Goal: Information Seeking & Learning: Learn about a topic

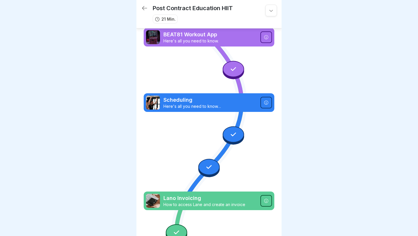
click at [144, 8] on icon at bounding box center [144, 8] width 5 height 4
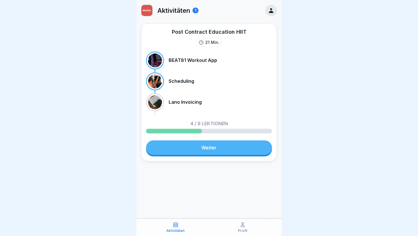
click at [153, 60] on div at bounding box center [155, 60] width 14 height 14
click at [179, 57] on div "BEAT81 Workout App" at bounding box center [209, 60] width 126 height 18
click at [181, 60] on p "BEAT81 Workout App" at bounding box center [193, 60] width 48 height 6
click at [156, 55] on div at bounding box center [155, 60] width 14 height 14
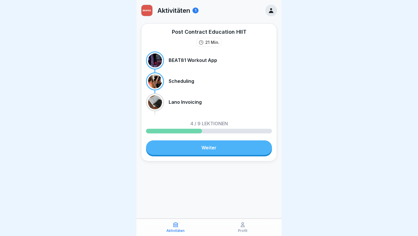
click at [195, 9] on div "1" at bounding box center [195, 11] width 6 height 6
click at [272, 12] on icon at bounding box center [271, 10] width 4 height 5
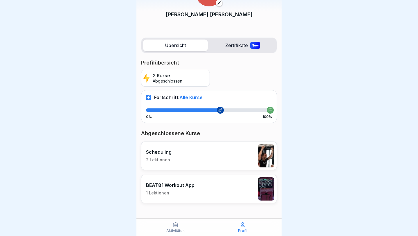
scroll to position [39, 0]
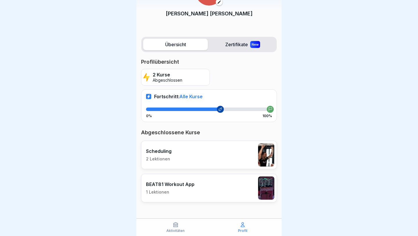
click at [215, 193] on div "BEAT81 Workout App 1 Lektionen" at bounding box center [209, 187] width 136 height 28
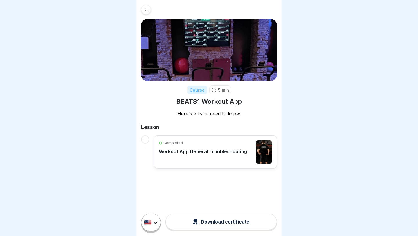
click at [218, 150] on p "Workout App General Troubleshooting" at bounding box center [203, 151] width 88 height 6
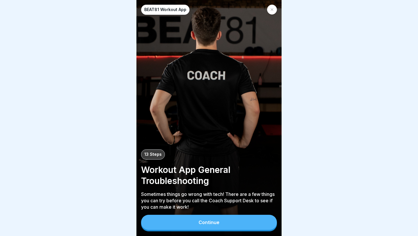
click at [211, 230] on div "Continue" at bounding box center [209, 222] width 136 height 17
click at [213, 223] on div "Continue" at bounding box center [208, 221] width 21 height 5
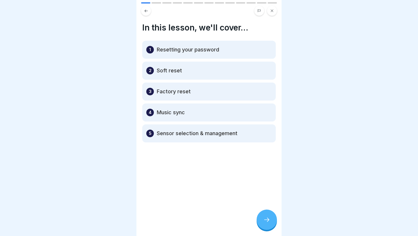
click at [267, 220] on icon at bounding box center [266, 219] width 7 height 7
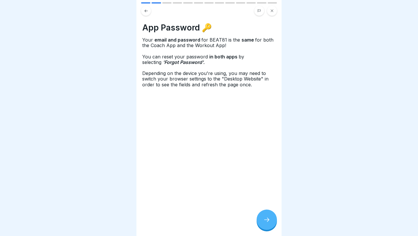
click at [267, 220] on icon at bounding box center [266, 219] width 7 height 7
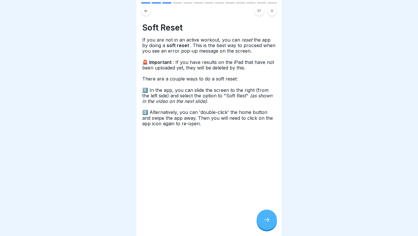
click at [267, 220] on icon at bounding box center [266, 219] width 7 height 7
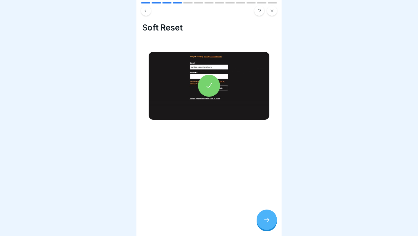
click at [267, 220] on icon at bounding box center [266, 219] width 7 height 7
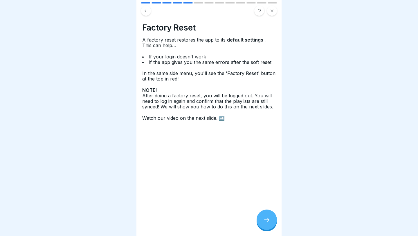
click at [267, 220] on icon at bounding box center [266, 219] width 7 height 7
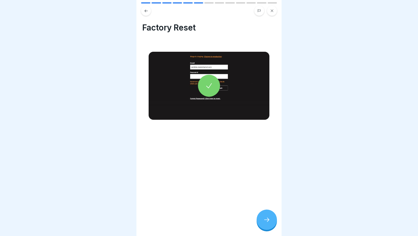
click at [267, 220] on icon at bounding box center [266, 219] width 7 height 7
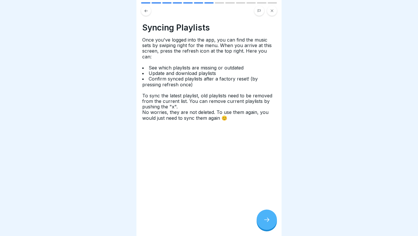
click at [267, 220] on icon at bounding box center [266, 219] width 7 height 7
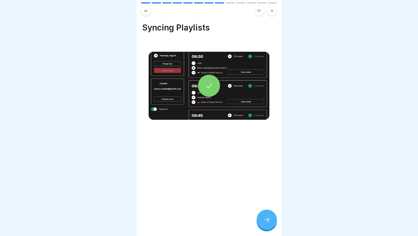
click at [267, 220] on icon at bounding box center [266, 219] width 7 height 7
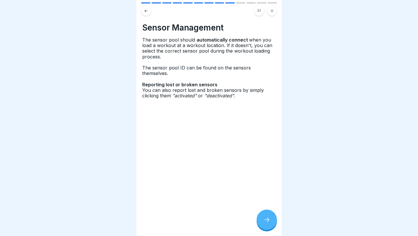
click at [267, 220] on icon at bounding box center [266, 219] width 7 height 7
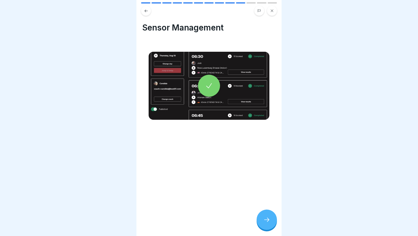
click at [267, 220] on icon at bounding box center [266, 219] width 7 height 7
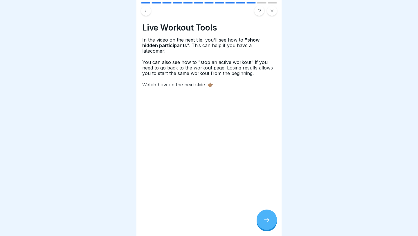
click at [267, 220] on icon at bounding box center [266, 219] width 7 height 7
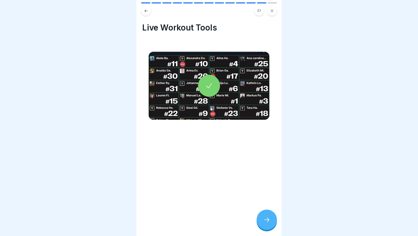
click at [267, 220] on icon at bounding box center [266, 219] width 7 height 7
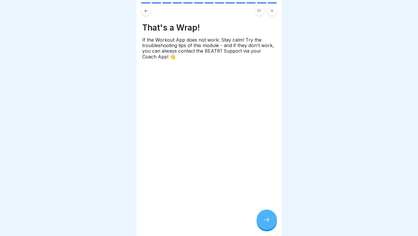
click at [267, 220] on icon at bounding box center [266, 219] width 7 height 7
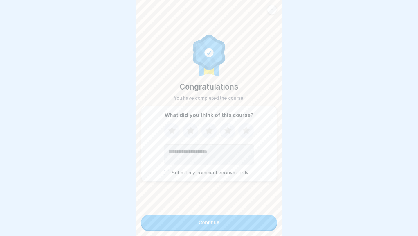
click at [270, 11] on div at bounding box center [272, 10] width 10 height 10
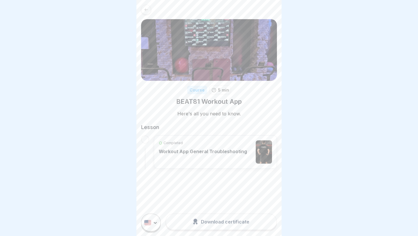
click at [198, 159] on div "Completed Workout App General Troubleshooting" at bounding box center [203, 151] width 88 height 23
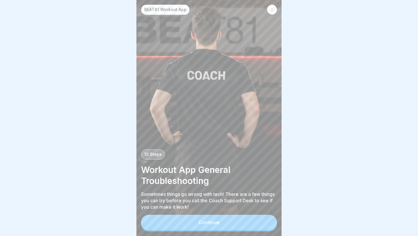
click at [220, 219] on button "Continue" at bounding box center [209, 221] width 136 height 15
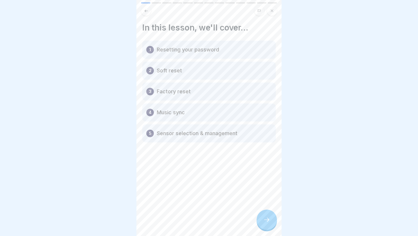
click at [204, 100] on div "3 Factory reset" at bounding box center [208, 91] width 133 height 18
click at [265, 217] on icon at bounding box center [266, 219] width 7 height 7
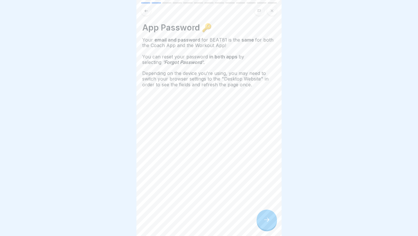
click at [265, 217] on icon at bounding box center [266, 219] width 7 height 7
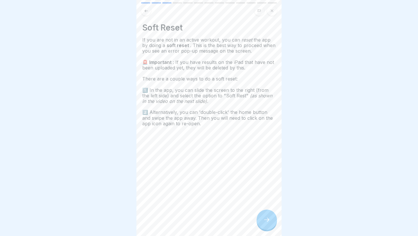
click at [265, 217] on icon at bounding box center [266, 219] width 7 height 7
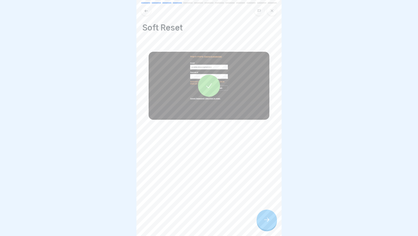
click at [265, 217] on icon at bounding box center [266, 219] width 7 height 7
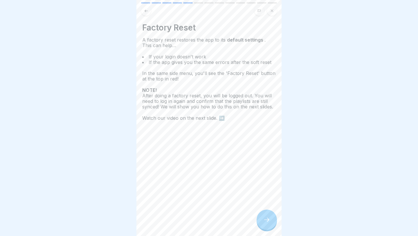
click at [265, 217] on icon at bounding box center [266, 219] width 7 height 7
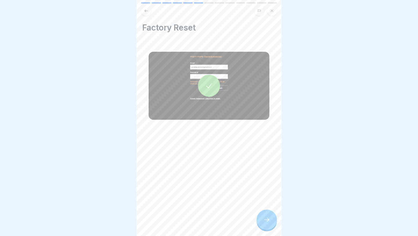
click at [265, 217] on icon at bounding box center [266, 219] width 7 height 7
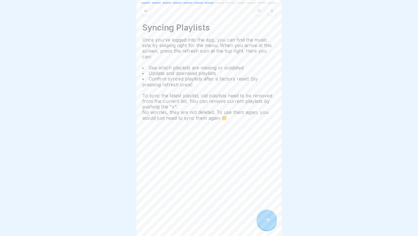
click at [265, 217] on icon at bounding box center [266, 219] width 7 height 7
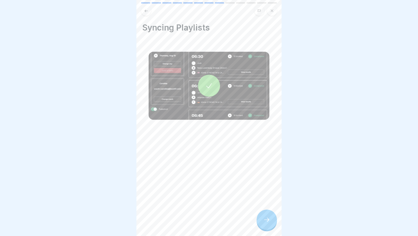
click at [207, 84] on icon at bounding box center [209, 86] width 8 height 8
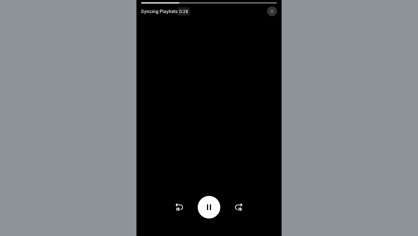
click at [270, 12] on icon at bounding box center [271, 11] width 3 height 3
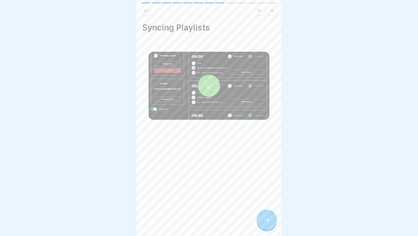
click at [273, 12] on icon at bounding box center [271, 10] width 3 height 3
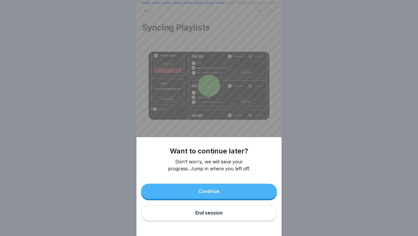
click at [210, 189] on div "Continue" at bounding box center [208, 190] width 21 height 5
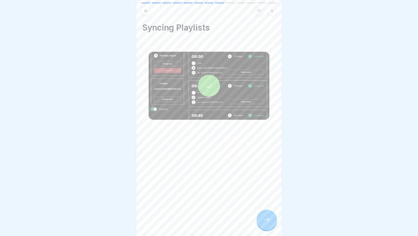
click at [272, 14] on button at bounding box center [272, 11] width 10 height 10
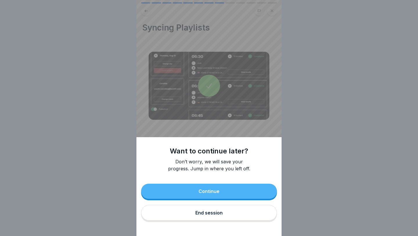
click at [218, 214] on div "End session" at bounding box center [208, 212] width 27 height 5
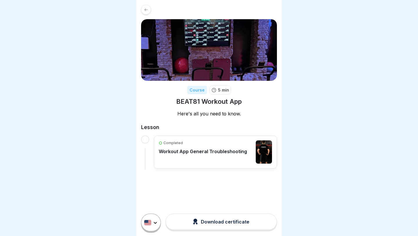
click at [150, 9] on div at bounding box center [146, 10] width 10 height 10
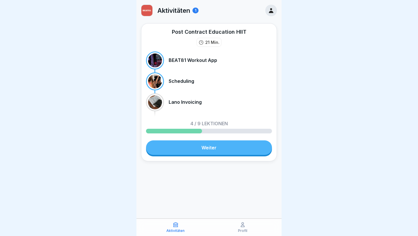
click at [185, 149] on link "Weiter" at bounding box center [209, 147] width 126 height 15
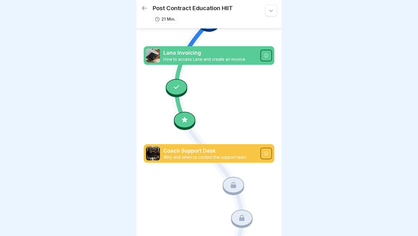
scroll to position [148, 0]
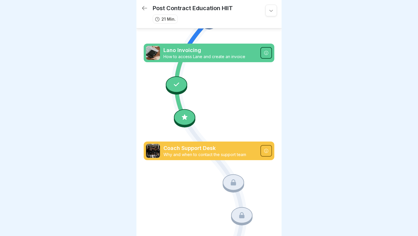
click at [220, 148] on p "Coach Support Desk" at bounding box center [209, 148] width 93 height 8
click at [265, 151] on icon at bounding box center [266, 150] width 5 height 5
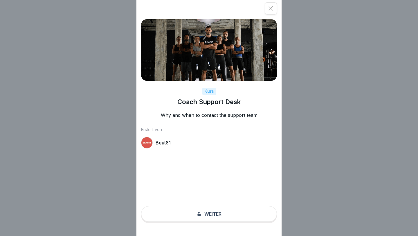
click at [209, 212] on div "Kurs Coach Support Desk Why and when to contact the support team Erstellt von B…" at bounding box center [208, 118] width 145 height 236
click at [161, 141] on p "Beat81" at bounding box center [162, 143] width 15 height 6
click at [269, 6] on icon at bounding box center [271, 9] width 6 height 6
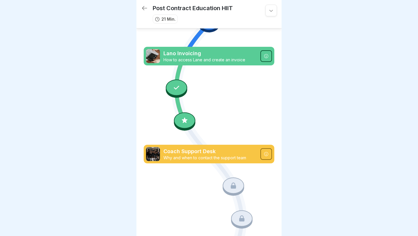
scroll to position [144, 0]
click at [186, 122] on icon at bounding box center [185, 120] width 6 height 6
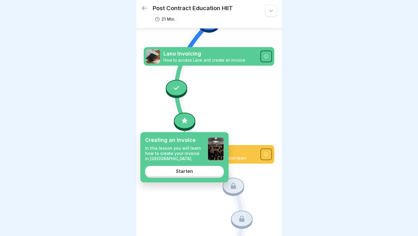
click at [182, 166] on link "Starten" at bounding box center [184, 170] width 79 height 10
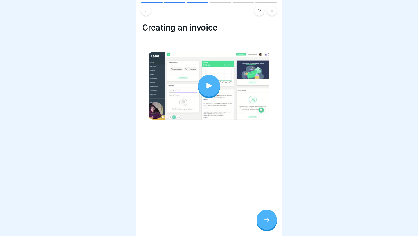
click at [207, 92] on div at bounding box center [209, 86] width 22 height 22
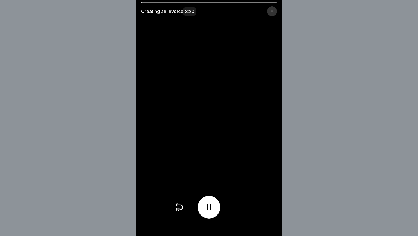
click at [270, 13] on icon at bounding box center [271, 11] width 3 height 3
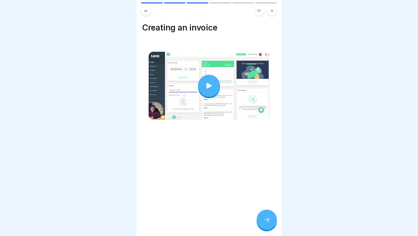
click at [262, 215] on div at bounding box center [266, 219] width 20 height 20
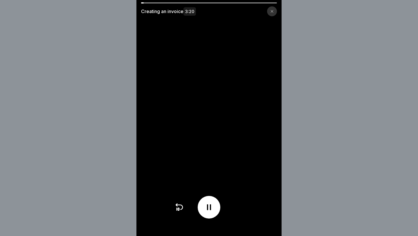
click at [174, 3] on div at bounding box center [209, 2] width 136 height 1
click at [240, 107] on video at bounding box center [208, 118] width 145 height 236
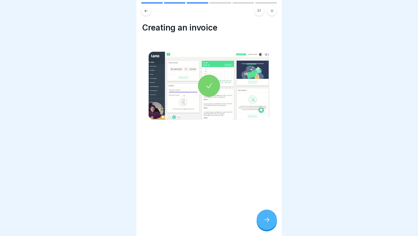
click at [272, 220] on div at bounding box center [266, 219] width 20 height 20
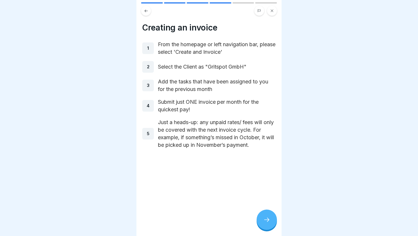
click at [267, 228] on div at bounding box center [266, 219] width 20 height 20
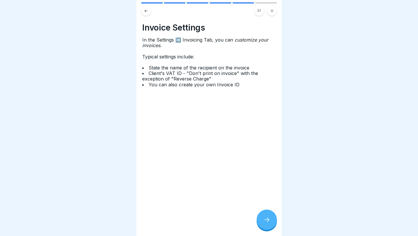
click at [266, 223] on div at bounding box center [266, 219] width 20 height 20
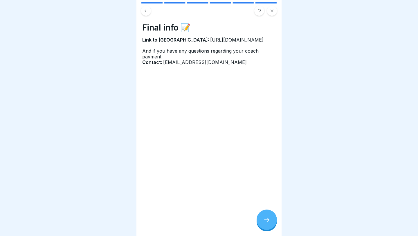
click at [266, 223] on div at bounding box center [266, 219] width 20 height 20
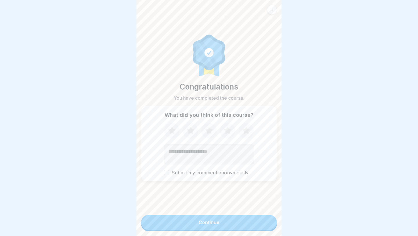
click at [243, 226] on button "Continue" at bounding box center [209, 221] width 136 height 15
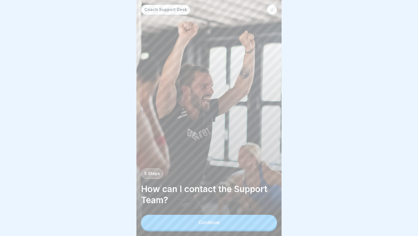
click at [220, 219] on button "Continue" at bounding box center [209, 221] width 136 height 15
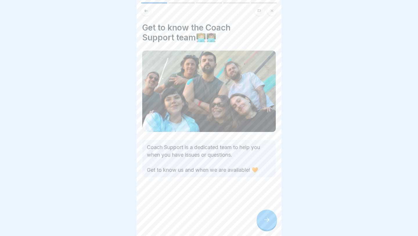
click at [262, 220] on div at bounding box center [266, 219] width 20 height 20
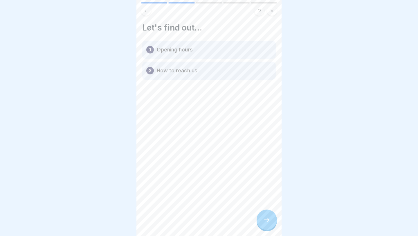
click at [262, 220] on div at bounding box center [266, 219] width 20 height 20
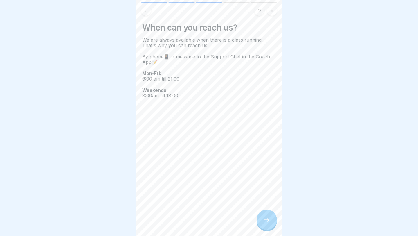
click at [262, 220] on div at bounding box center [266, 219] width 20 height 20
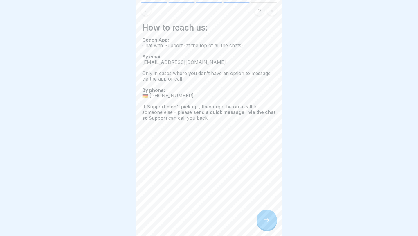
click at [262, 220] on div at bounding box center [266, 219] width 20 height 20
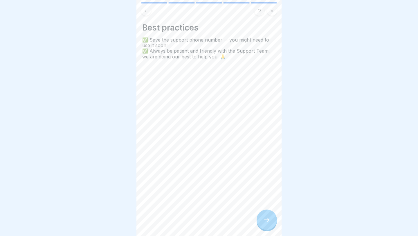
click at [262, 220] on div at bounding box center [266, 219] width 20 height 20
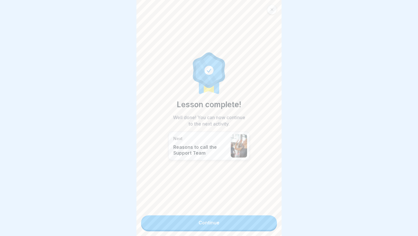
click at [262, 220] on link "Continue" at bounding box center [209, 222] width 136 height 15
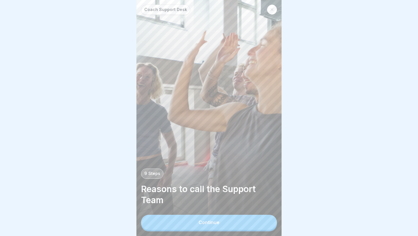
click at [252, 221] on button "Continue" at bounding box center [209, 221] width 136 height 15
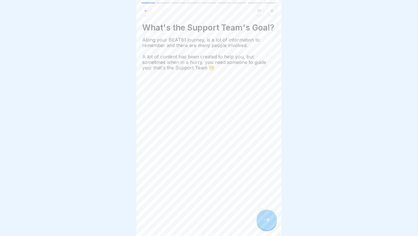
click at [270, 222] on div at bounding box center [266, 219] width 20 height 20
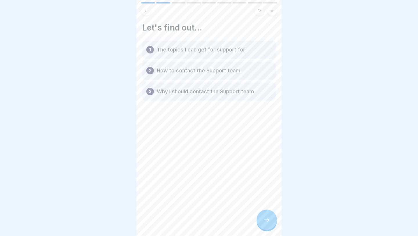
click at [270, 222] on div at bounding box center [266, 219] width 20 height 20
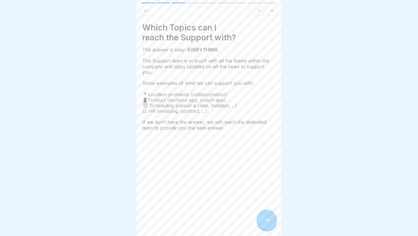
click at [270, 222] on div at bounding box center [266, 219] width 20 height 20
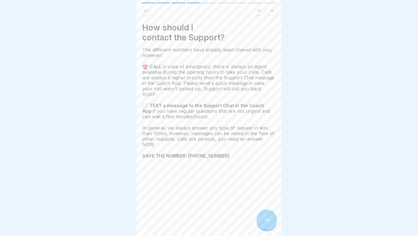
click at [270, 222] on div at bounding box center [266, 219] width 20 height 20
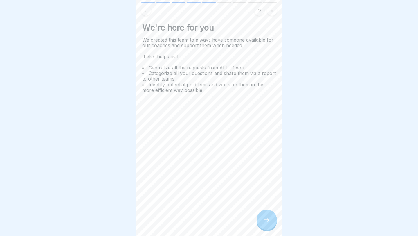
click at [270, 222] on div at bounding box center [266, 219] width 20 height 20
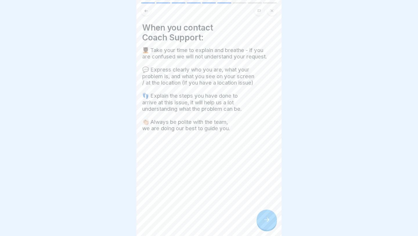
click at [270, 222] on div at bounding box center [266, 219] width 20 height 20
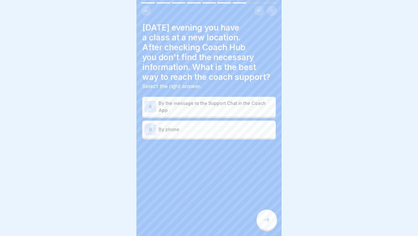
click at [270, 222] on div at bounding box center [266, 219] width 20 height 20
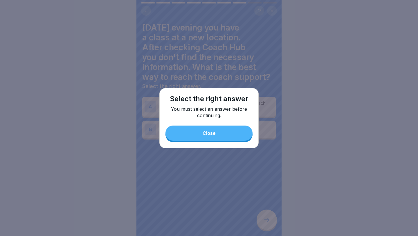
click at [228, 135] on button "Close" at bounding box center [208, 132] width 87 height 15
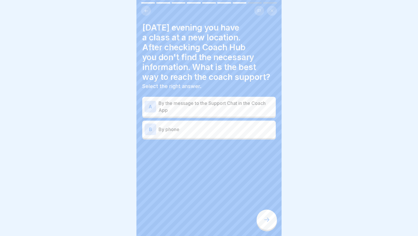
click at [187, 126] on p "By phone" at bounding box center [215, 129] width 115 height 7
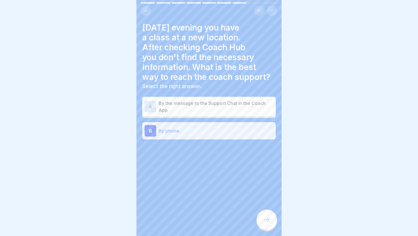
click at [265, 218] on icon at bounding box center [266, 219] width 7 height 7
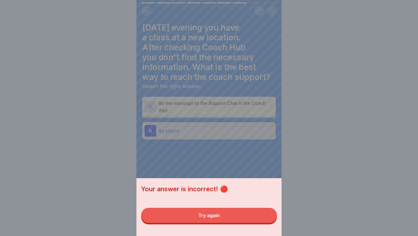
click at [265, 218] on button "Try again" at bounding box center [209, 214] width 136 height 15
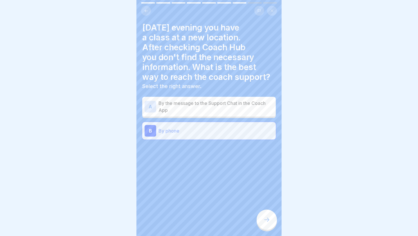
click at [226, 113] on div "A By the message to the Support Chat in the Coach App" at bounding box center [208, 107] width 133 height 20
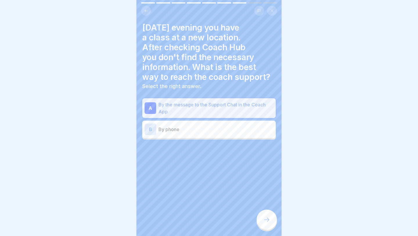
click at [267, 220] on icon at bounding box center [266, 219] width 7 height 7
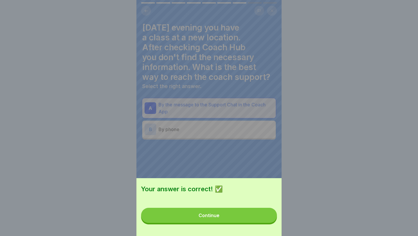
click at [267, 220] on button "Continue" at bounding box center [209, 214] width 136 height 15
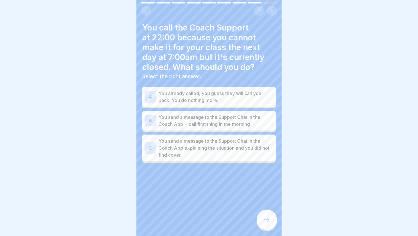
click at [216, 121] on p "You send a message to the Support Chat in the Coach App + call first thing in t…" at bounding box center [215, 120] width 115 height 14
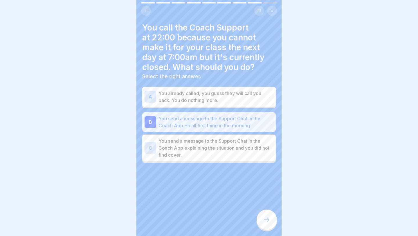
click at [252, 155] on p "You send a message to the Support Chat in the Coach App explaining the situatio…" at bounding box center [215, 147] width 115 height 21
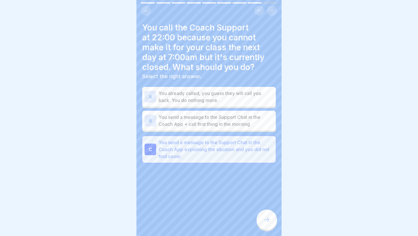
click at [266, 219] on icon at bounding box center [266, 219] width 7 height 7
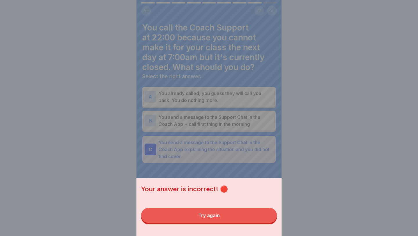
click at [261, 219] on button "Try again" at bounding box center [209, 214] width 136 height 15
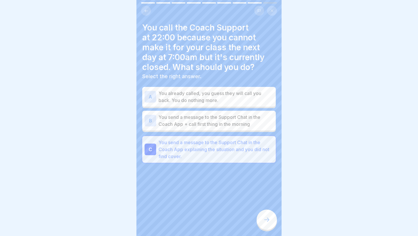
click at [239, 126] on p "You send a message to the Support Chat in the Coach App + call first thing in t…" at bounding box center [215, 120] width 115 height 14
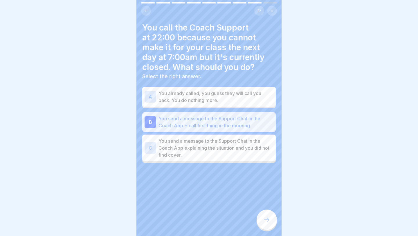
click at [266, 218] on icon at bounding box center [266, 219] width 7 height 7
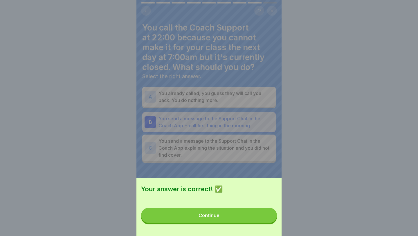
click at [263, 218] on button "Continue" at bounding box center [209, 214] width 136 height 15
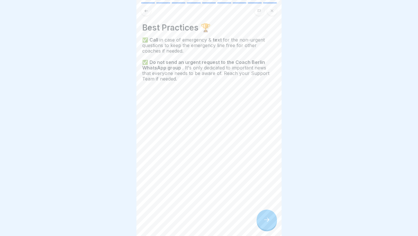
click at [263, 218] on div at bounding box center [266, 219] width 20 height 20
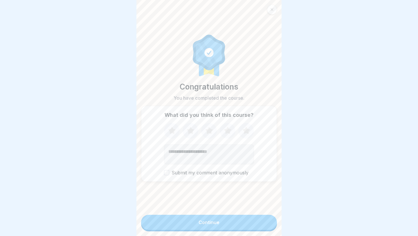
click at [263, 218] on button "Continue" at bounding box center [209, 221] width 136 height 15
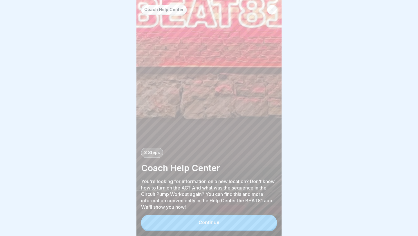
click at [263, 218] on button "Continue" at bounding box center [209, 221] width 136 height 15
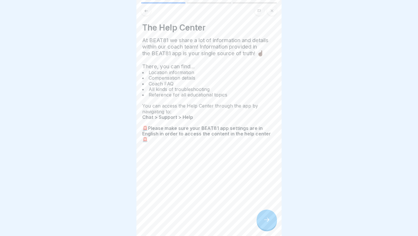
click at [263, 218] on div at bounding box center [266, 219] width 20 height 20
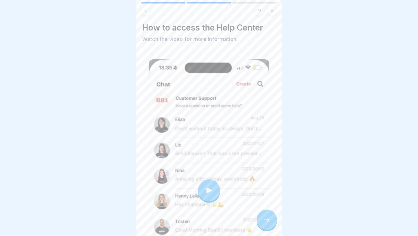
click at [272, 227] on div at bounding box center [266, 219] width 20 height 20
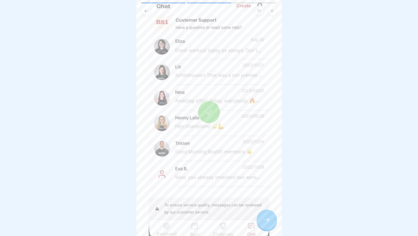
scroll to position [120, 0]
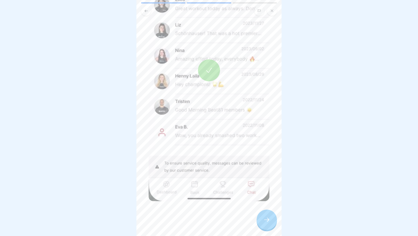
click at [259, 223] on div at bounding box center [266, 219] width 20 height 20
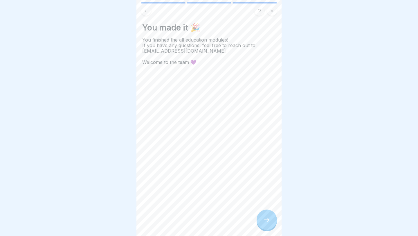
click at [259, 223] on div at bounding box center [266, 219] width 20 height 20
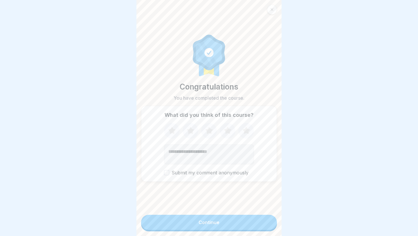
click at [259, 223] on button "Continue" at bounding box center [209, 221] width 136 height 15
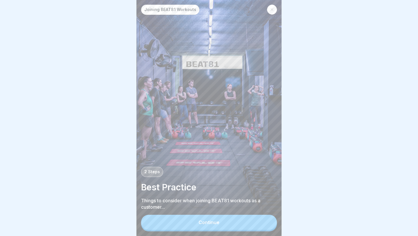
click at [231, 225] on button "Continue" at bounding box center [209, 221] width 136 height 15
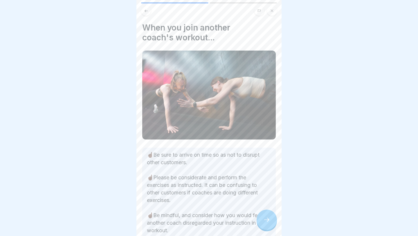
scroll to position [37, 0]
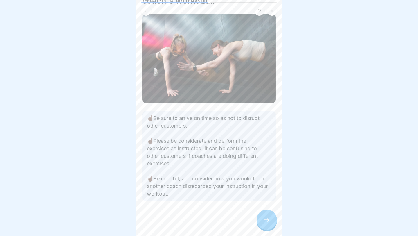
click at [265, 229] on div at bounding box center [266, 219] width 20 height 20
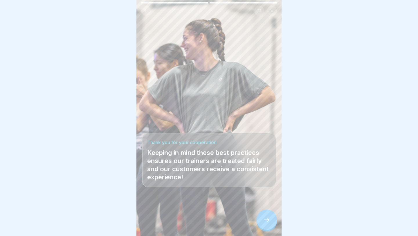
click at [265, 229] on div at bounding box center [266, 219] width 20 height 20
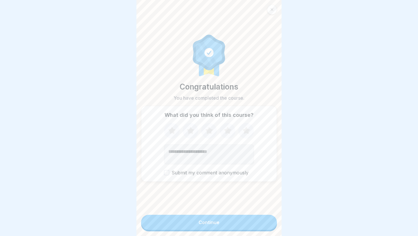
click at [265, 229] on button "Continue" at bounding box center [209, 221] width 136 height 15
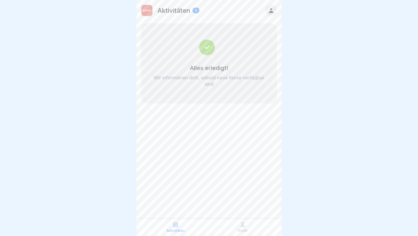
click at [238, 223] on div "Profil" at bounding box center [242, 226] width 64 height 11
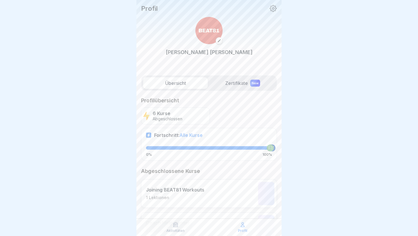
click at [239, 233] on div "Aktivitäten Profil" at bounding box center [208, 226] width 145 height 17
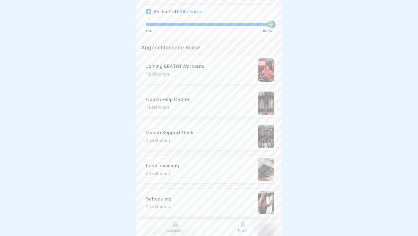
scroll to position [132, 0]
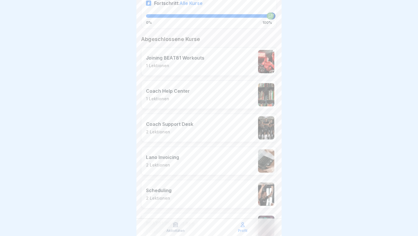
click at [220, 60] on div "Joining BEAT81 Workouts 1 Lektionen" at bounding box center [209, 61] width 136 height 28
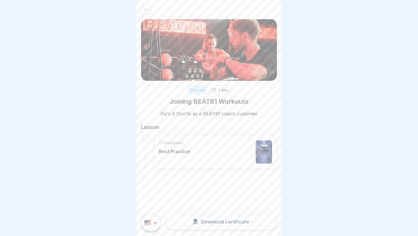
click at [224, 151] on div "Completed Best Practice" at bounding box center [215, 151] width 113 height 23
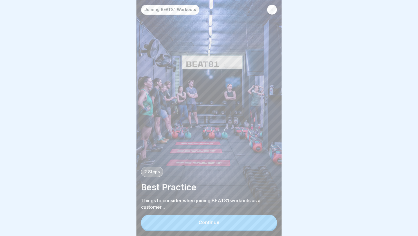
click at [215, 218] on button "Continue" at bounding box center [209, 221] width 136 height 15
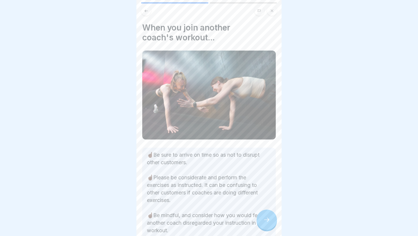
click at [254, 221] on p "☝🏿Be sure to arrive on time so as not to disrupt other customers. ☝🏿Please be c…" at bounding box center [209, 192] width 124 height 83
click at [261, 221] on div at bounding box center [266, 219] width 20 height 20
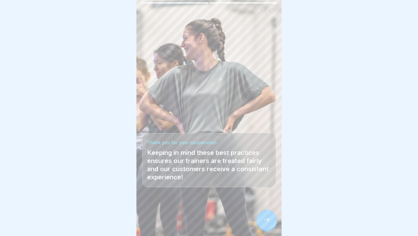
click at [261, 221] on div at bounding box center [266, 219] width 20 height 20
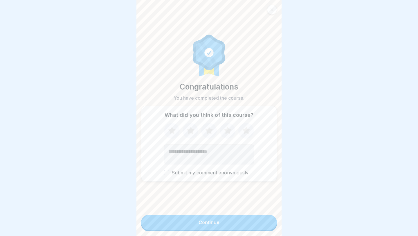
click at [274, 6] on div at bounding box center [272, 10] width 10 height 10
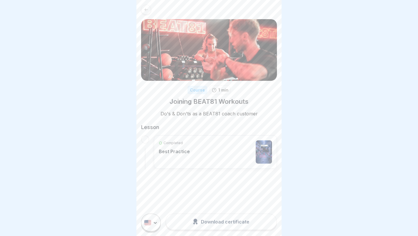
click at [144, 6] on div at bounding box center [146, 10] width 10 height 10
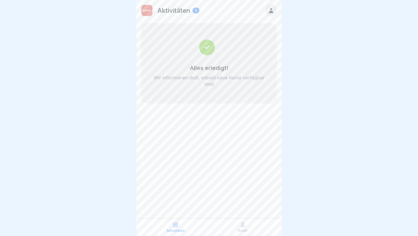
click at [236, 230] on div "Profil" at bounding box center [242, 226] width 64 height 11
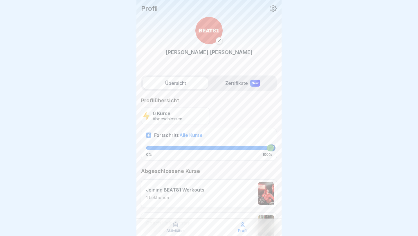
click at [246, 81] on label "Zertifikate New" at bounding box center [242, 83] width 65 height 12
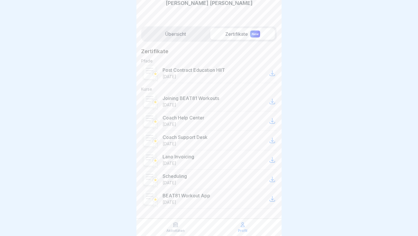
scroll to position [55, 0]
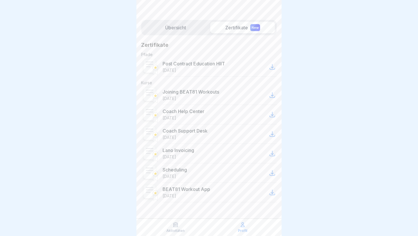
click at [176, 196] on p "[DATE]" at bounding box center [169, 195] width 14 height 5
click at [173, 191] on p "BEAT81 Workout App" at bounding box center [186, 189] width 48 height 6
click at [189, 27] on label "Übersicht" at bounding box center [175, 28] width 65 height 12
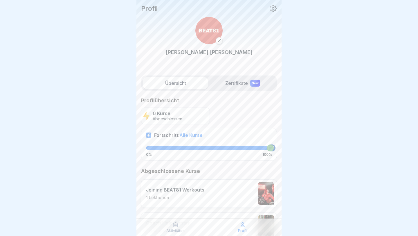
click at [167, 117] on p "Abgeschlossen" at bounding box center [168, 118] width 30 height 5
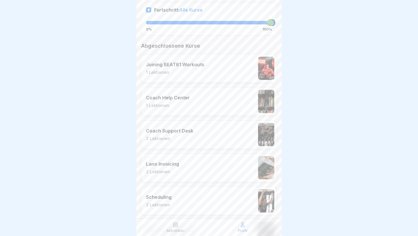
scroll to position [171, 0]
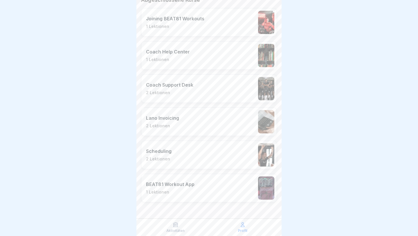
click at [174, 188] on div "BEAT81 Workout App 1 Lektionen" at bounding box center [170, 187] width 48 height 13
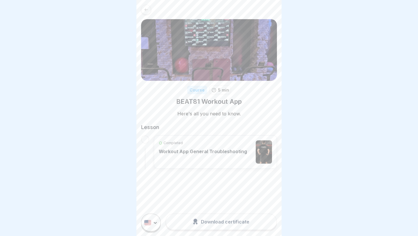
click at [211, 158] on div "Completed Workout App General Troubleshooting" at bounding box center [203, 151] width 88 height 23
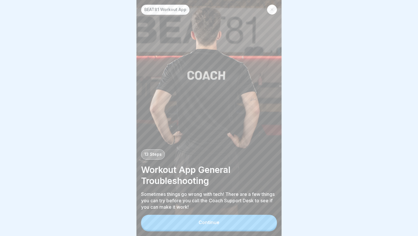
click at [217, 225] on button "Continue" at bounding box center [209, 221] width 136 height 15
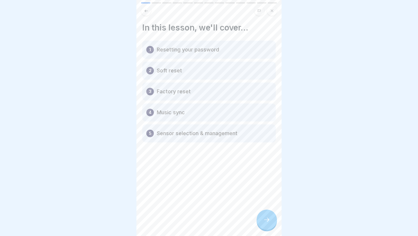
click at [269, 220] on icon at bounding box center [266, 219] width 7 height 7
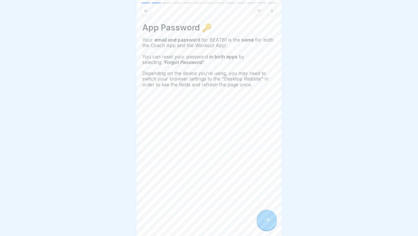
click at [269, 220] on icon at bounding box center [266, 219] width 7 height 7
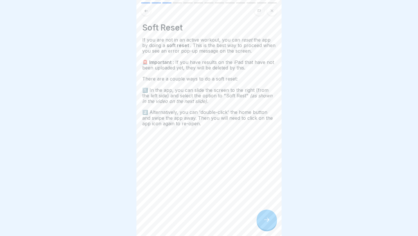
click at [269, 220] on icon at bounding box center [266, 219] width 7 height 7
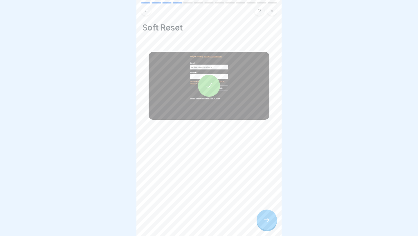
click at [269, 220] on icon at bounding box center [266, 219] width 7 height 7
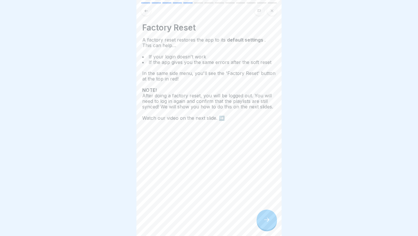
click at [269, 217] on icon at bounding box center [266, 219] width 7 height 7
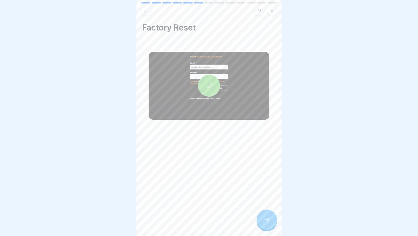
click at [269, 217] on icon at bounding box center [266, 219] width 7 height 7
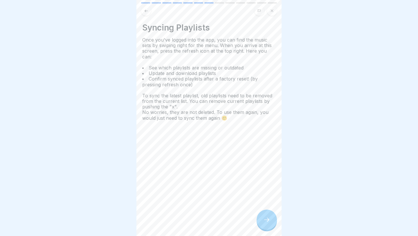
click at [269, 217] on icon at bounding box center [266, 219] width 7 height 7
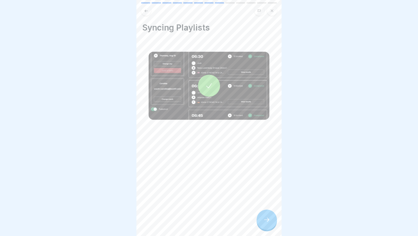
click at [269, 217] on icon at bounding box center [266, 219] width 7 height 7
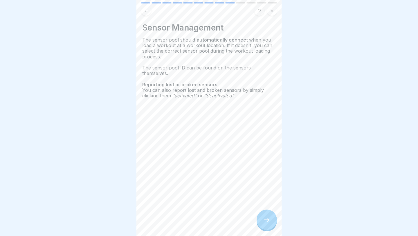
click at [269, 217] on icon at bounding box center [266, 219] width 7 height 7
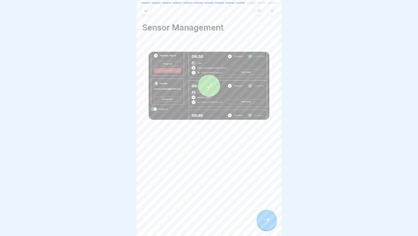
click at [205, 79] on div at bounding box center [209, 86] width 22 height 22
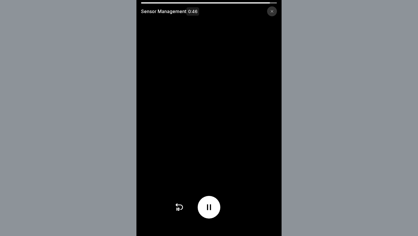
click at [270, 15] on div at bounding box center [272, 11] width 10 height 10
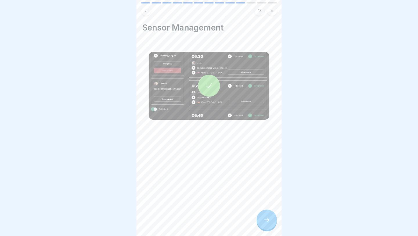
click at [265, 228] on div at bounding box center [266, 219] width 20 height 20
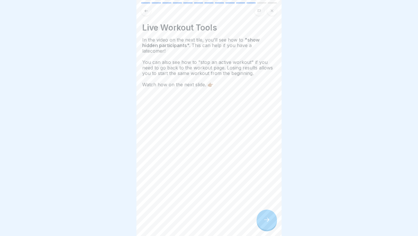
click at [265, 228] on div at bounding box center [266, 219] width 20 height 20
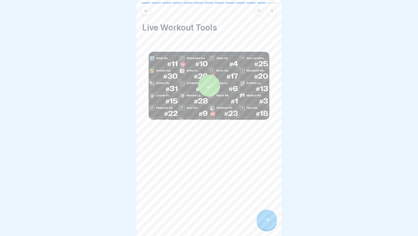
click at [265, 218] on icon at bounding box center [266, 219] width 7 height 7
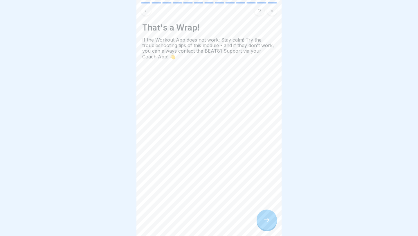
click at [265, 218] on icon at bounding box center [266, 219] width 7 height 7
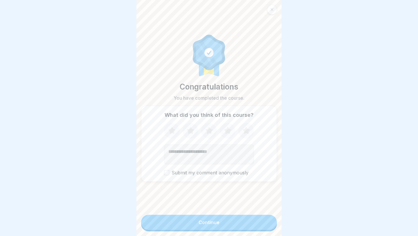
click at [265, 218] on button "Continue" at bounding box center [209, 221] width 136 height 15
